Goal: Task Accomplishment & Management: Use online tool/utility

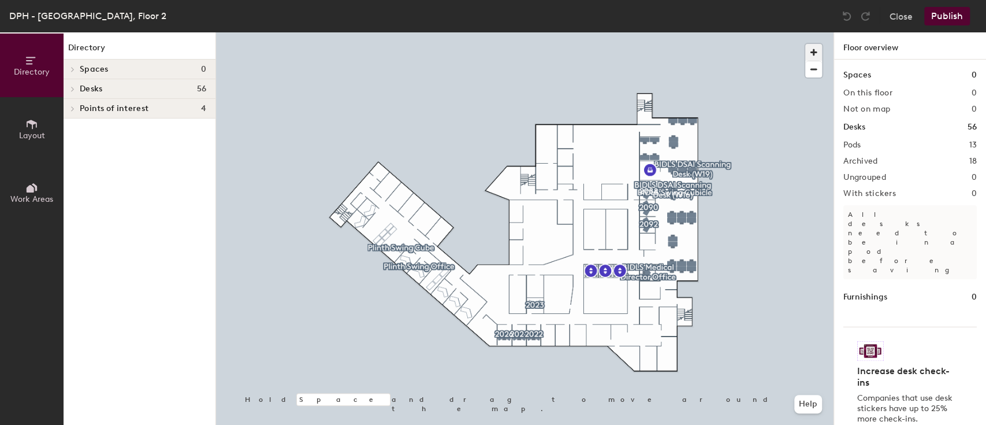
click at [812, 52] on span "button" at bounding box center [814, 52] width 17 height 17
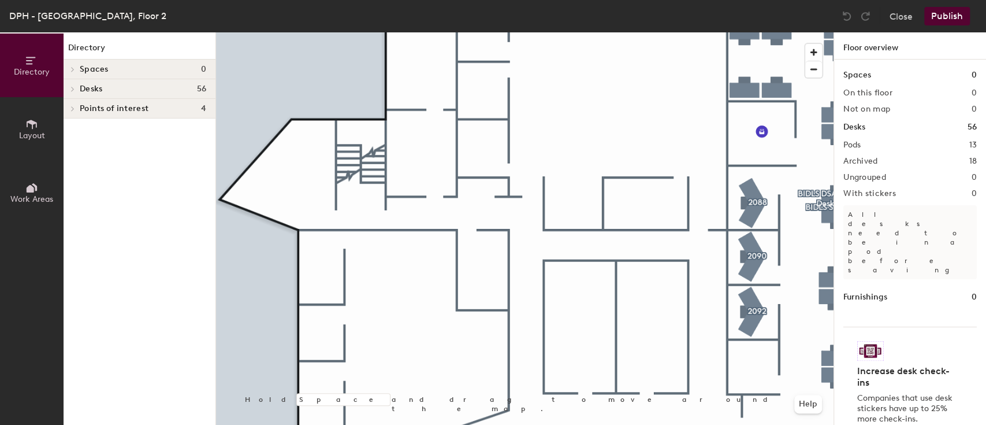
click at [32, 123] on icon at bounding box center [32, 124] width 10 height 9
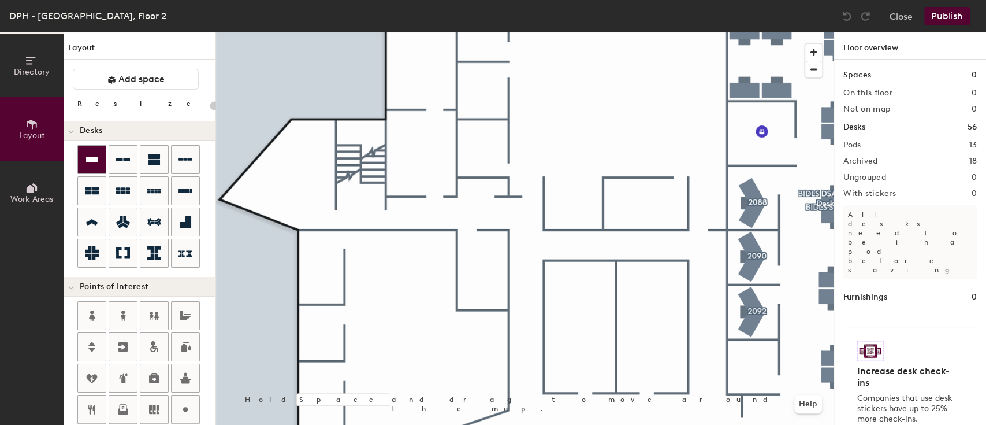
click at [100, 162] on div at bounding box center [92, 160] width 28 height 28
type input "100"
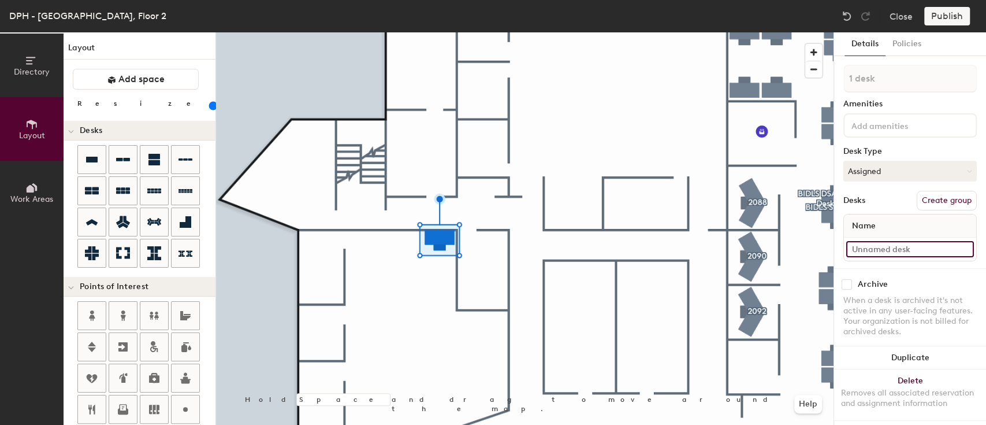
click at [904, 243] on input at bounding box center [911, 249] width 128 height 16
type input "test"
click at [940, 168] on button "Assigned" at bounding box center [910, 171] width 133 height 21
click at [882, 242] on div "Hoteled" at bounding box center [902, 241] width 116 height 17
click at [938, 198] on button "Create group" at bounding box center [947, 201] width 60 height 20
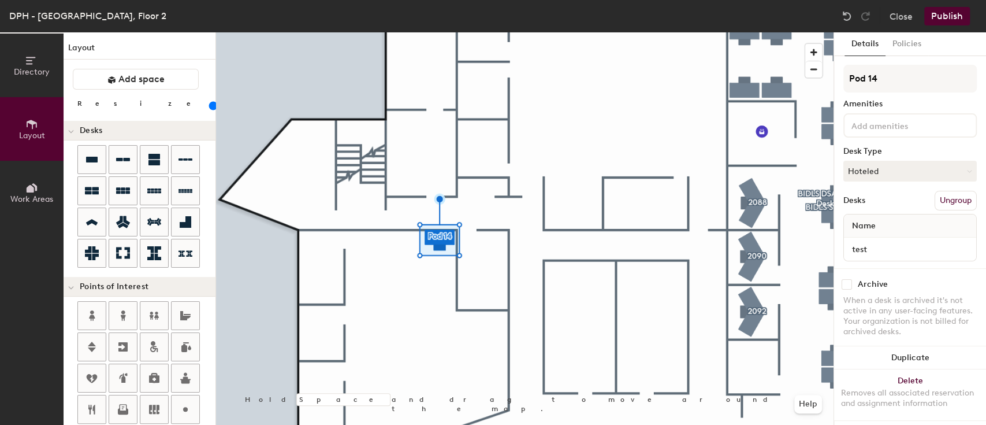
drag, startPoint x: 927, startPoint y: 74, endPoint x: 835, endPoint y: 80, distance: 92.6
click at [835, 80] on div "Details Policies Pod 14 Amenities Desk Type Hoteled Desks Ungroup Name test Arc…" at bounding box center [910, 228] width 152 height 392
type input "test"
click at [959, 268] on div "Archive When a desk is archived it's not active in any user-facing features. Yo…" at bounding box center [910, 309] width 152 height 83
click at [948, 14] on button "Publish" at bounding box center [948, 16] width 46 height 18
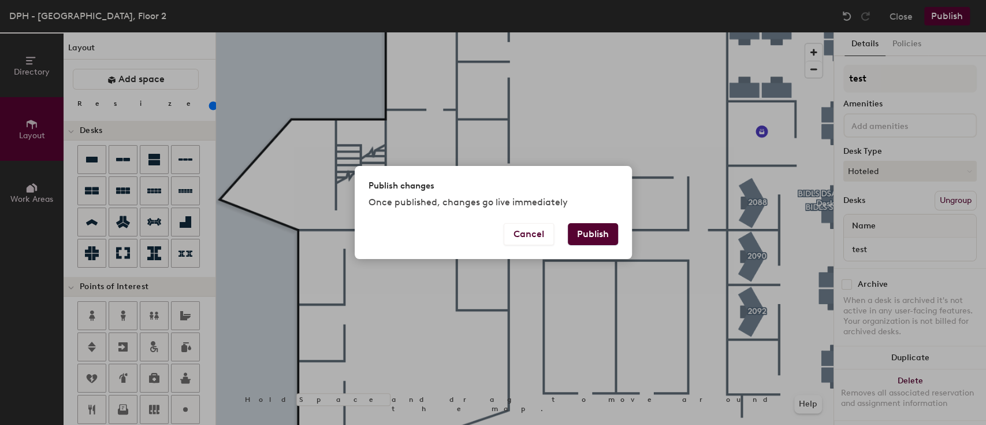
click at [593, 237] on button "Publish" at bounding box center [593, 234] width 50 height 22
type input "20"
